Goal: Task Accomplishment & Management: Manage account settings

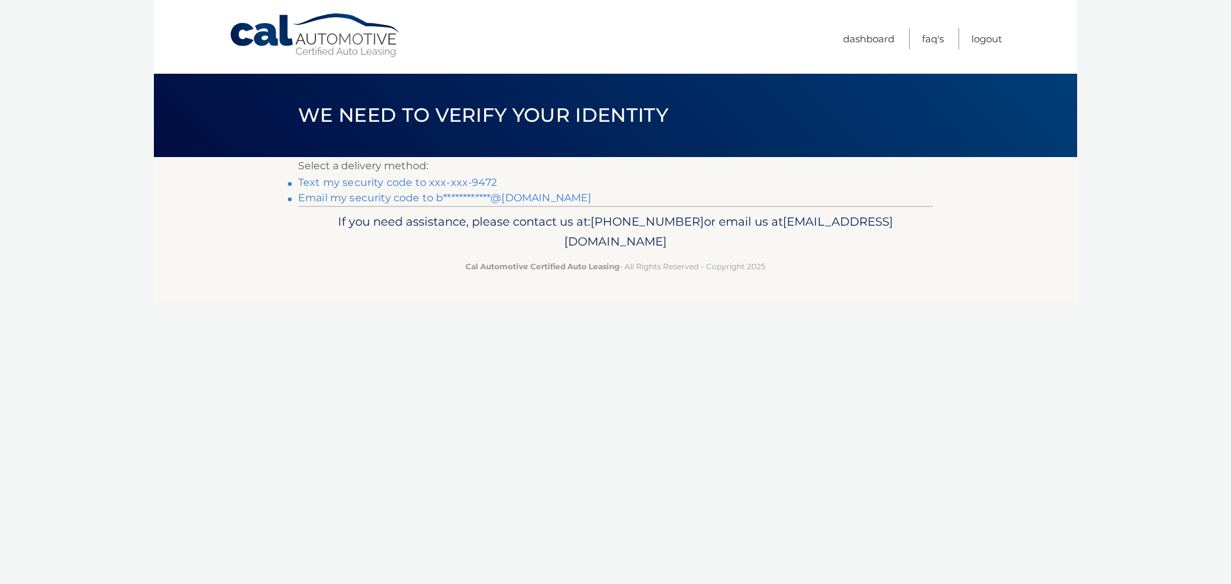
click at [372, 185] on link "Text my security code to xxx-xxx-9472" at bounding box center [397, 182] width 199 height 12
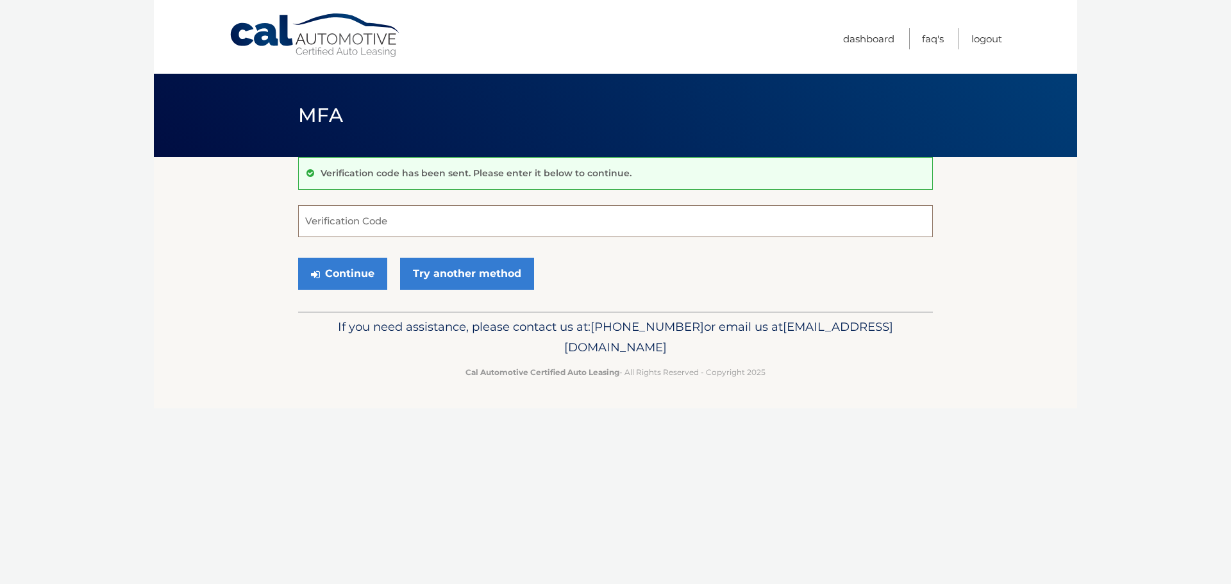
click at [387, 214] on input "Verification Code" at bounding box center [615, 221] width 635 height 32
type input "376148"
click at [358, 267] on button "Continue" at bounding box center [342, 274] width 89 height 32
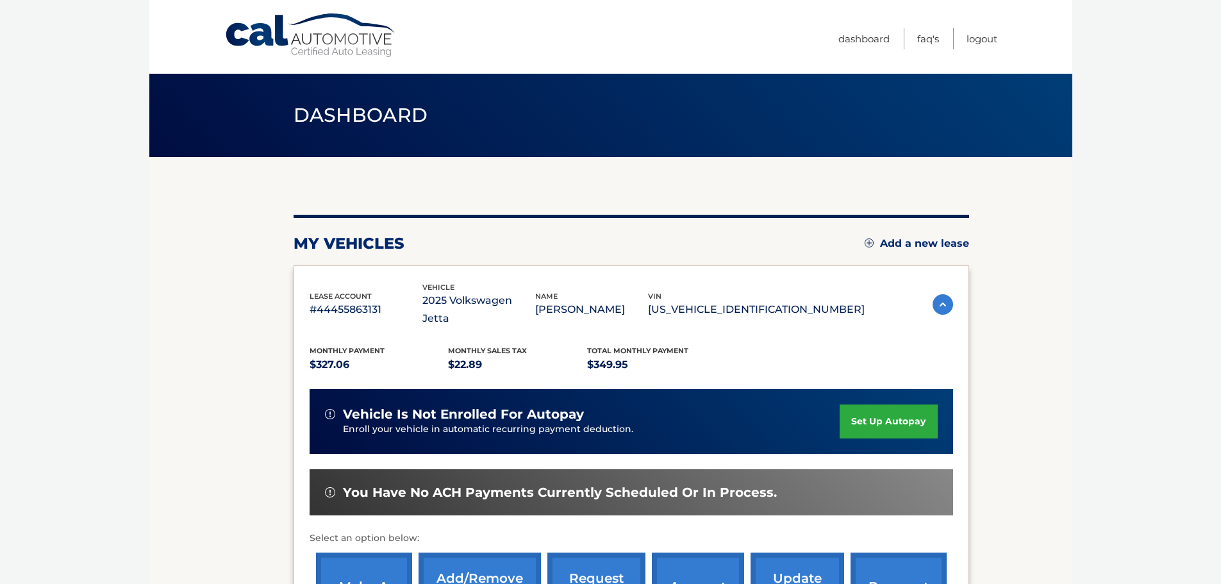
click at [869, 405] on link "set up autopay" at bounding box center [888, 422] width 97 height 34
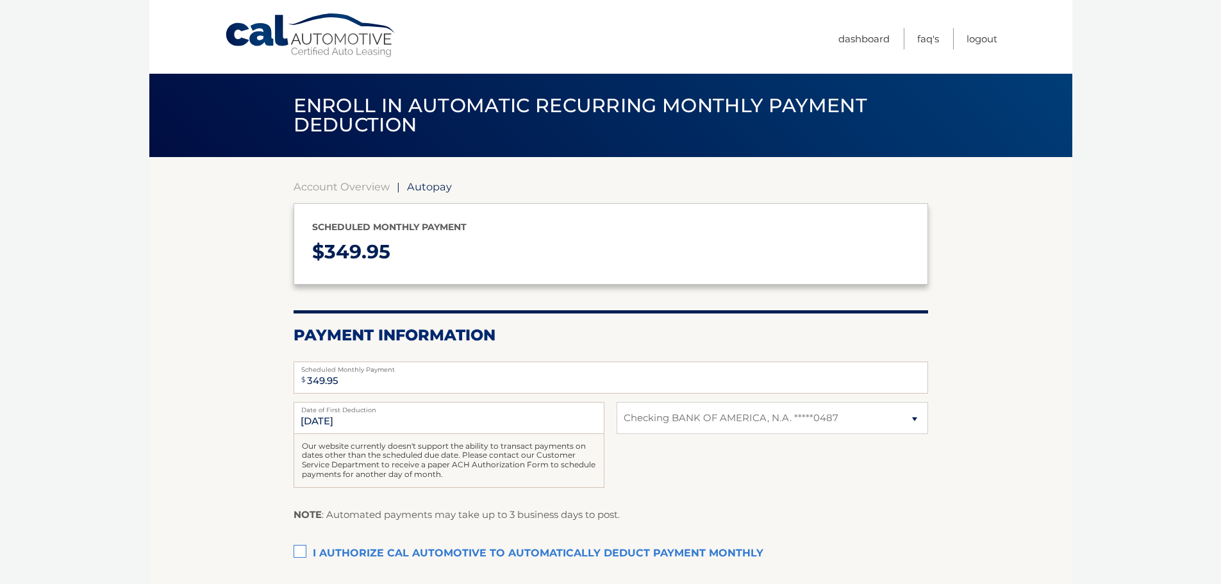
select select "ZTEzNzZhYTctNDMwOS00YmI4LTk2ODYtMmNkN2JlZGNlZTE1"
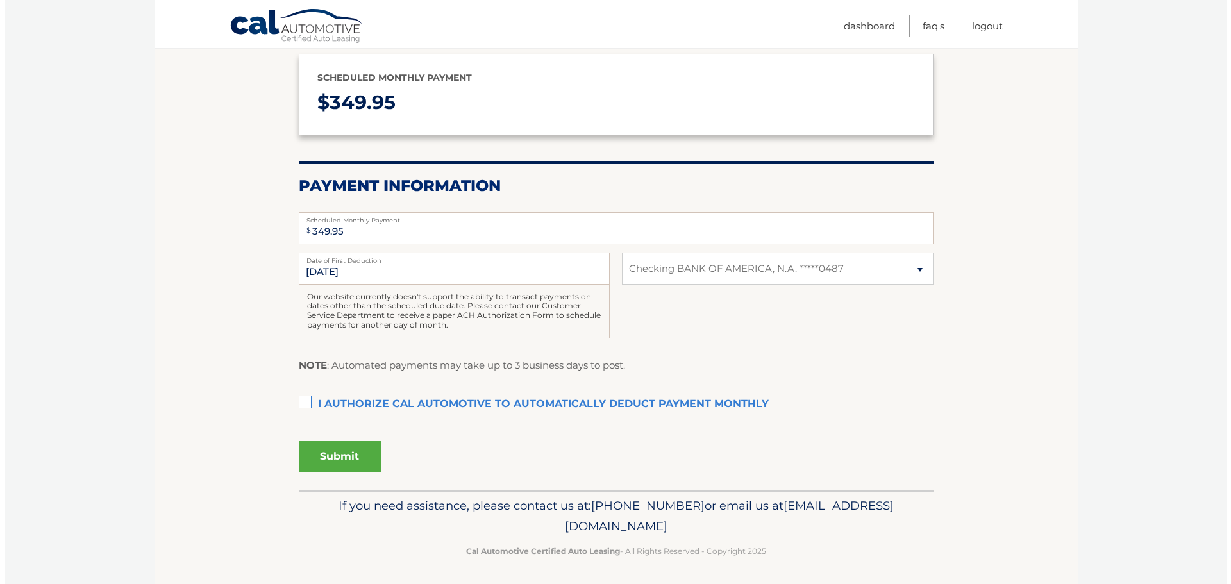
scroll to position [153, 0]
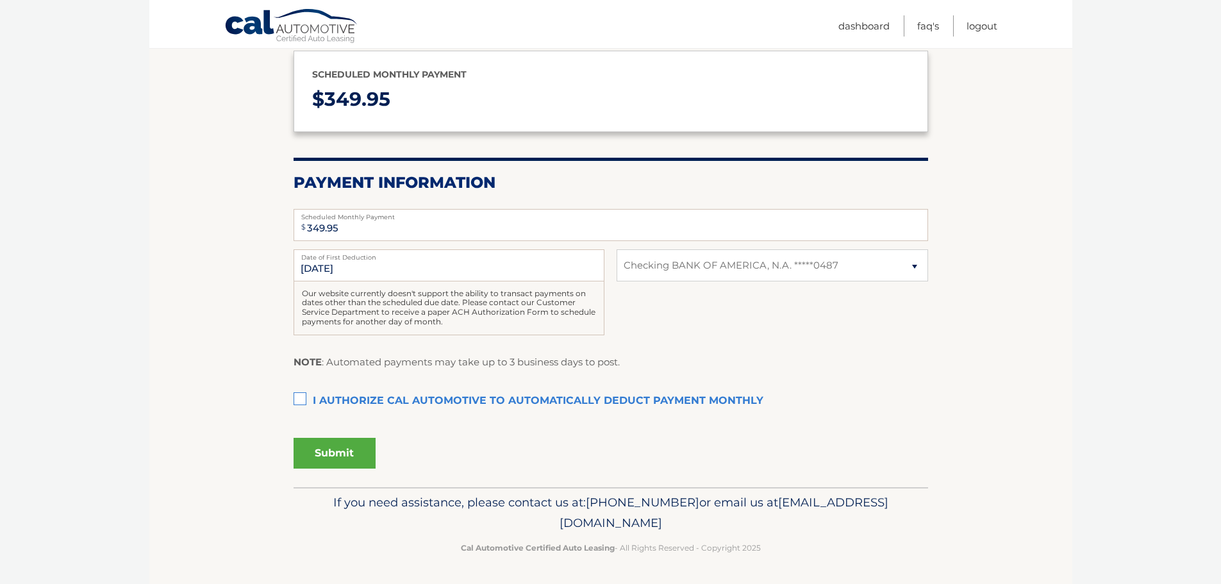
click at [296, 398] on label "I authorize cal automotive to automatically deduct payment monthly This checkbo…" at bounding box center [611, 402] width 635 height 26
click at [0, 0] on input "I authorize cal automotive to automatically deduct payment monthly This checkbo…" at bounding box center [0, 0] width 0 height 0
click at [454, 261] on input "10/1/2025" at bounding box center [449, 265] width 311 height 32
click at [344, 453] on button "Submit" at bounding box center [335, 453] width 82 height 31
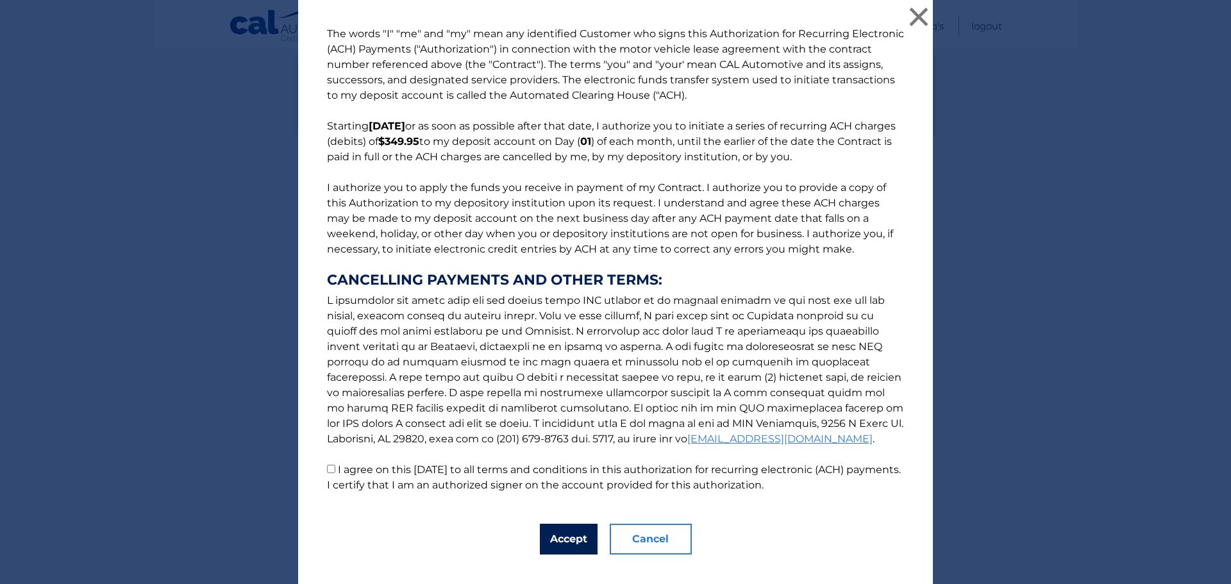
click at [562, 542] on button "Accept" at bounding box center [569, 539] width 58 height 31
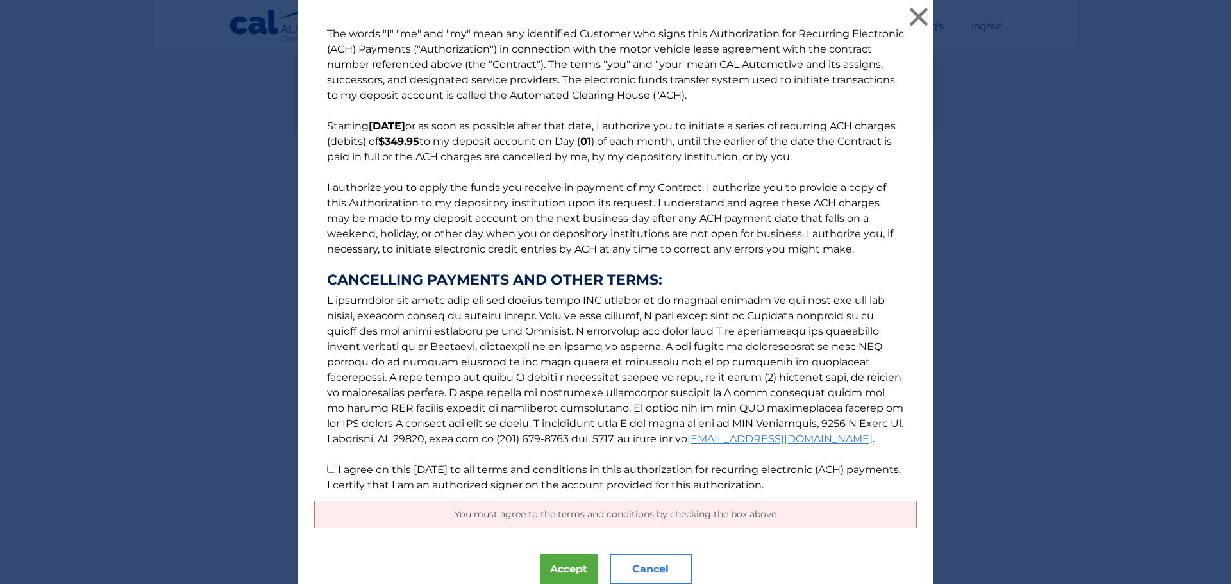
click at [327, 468] on input "I agree on this 09/05/2025 to all terms and conditions in this authorization fo…" at bounding box center [331, 469] width 8 height 8
checkbox input "true"
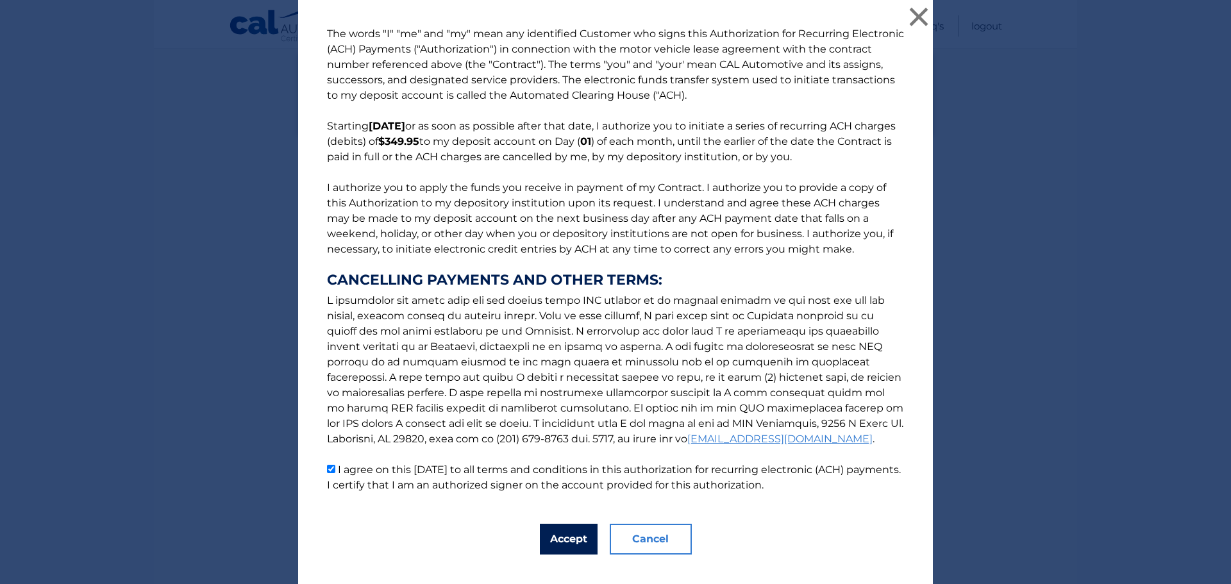
click at [560, 534] on button "Accept" at bounding box center [569, 539] width 58 height 31
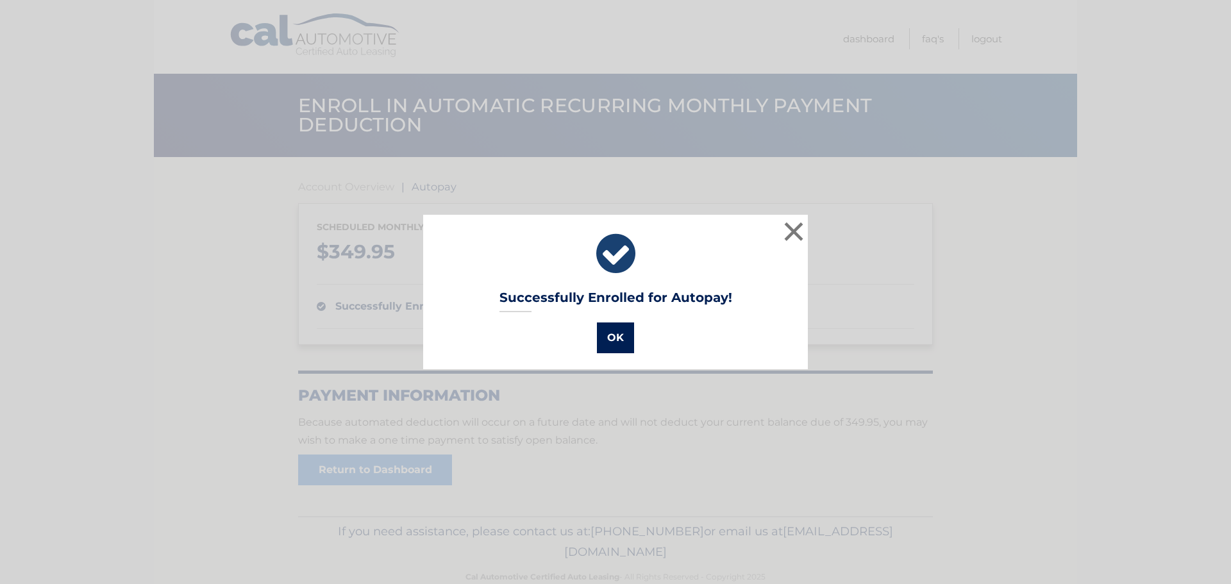
click at [606, 331] on button "OK" at bounding box center [615, 338] width 37 height 31
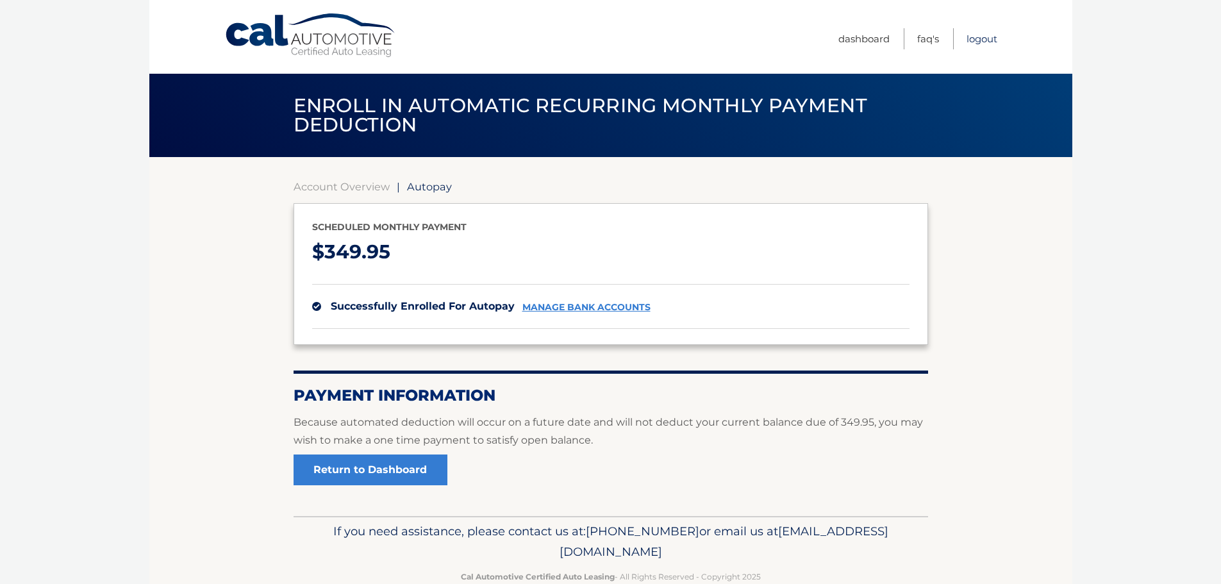
click at [980, 36] on link "Logout" at bounding box center [982, 38] width 31 height 21
